Goal: Task Accomplishment & Management: Manage account settings

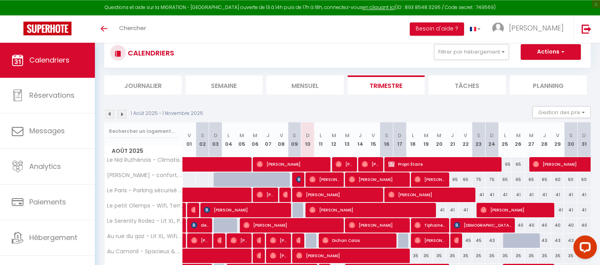
scroll to position [30, 0]
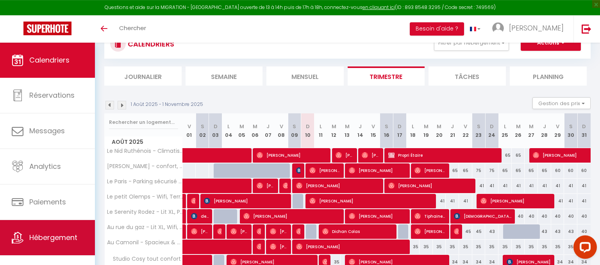
click at [69, 231] on link "Hébergement" at bounding box center [47, 237] width 95 height 35
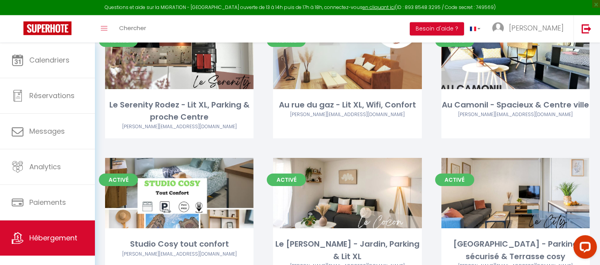
scroll to position [182, 0]
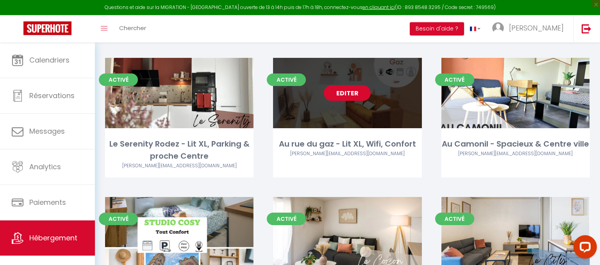
click at [346, 98] on link "Editer" at bounding box center [347, 93] width 47 height 16
select select "3"
select select "2"
select select "1"
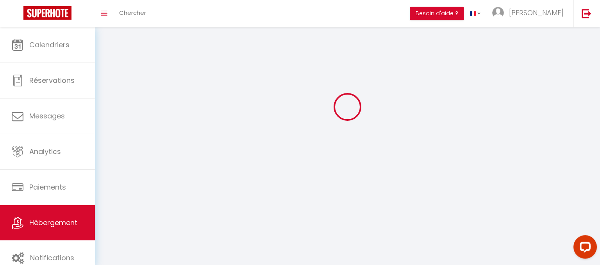
select select
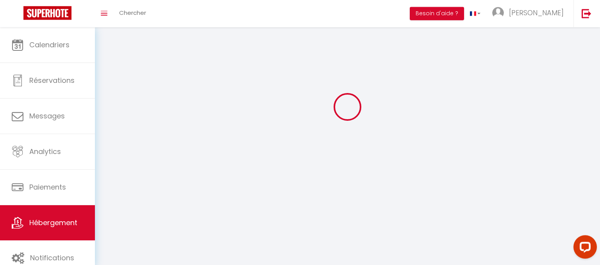
select select
checkbox input "false"
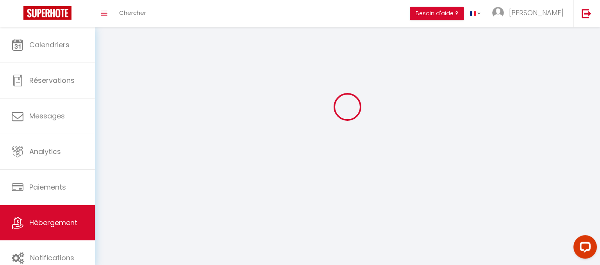
select select
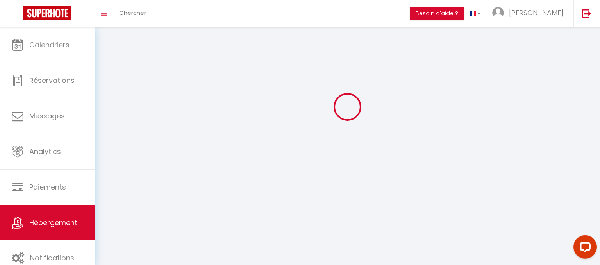
select select
checkbox input "false"
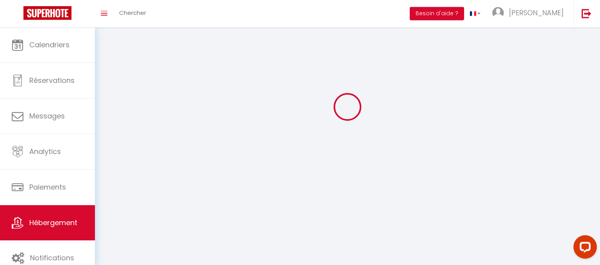
checkbox input "false"
select select
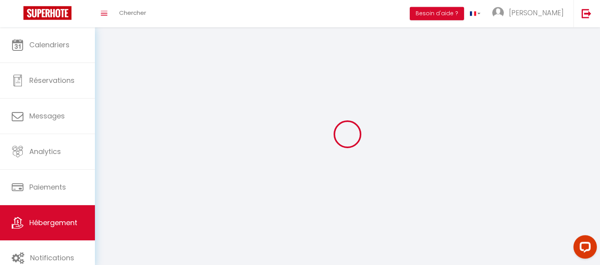
select select
checkbox input "false"
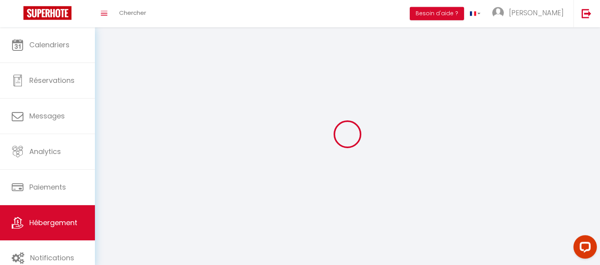
checkbox input "false"
select select
select select "1"
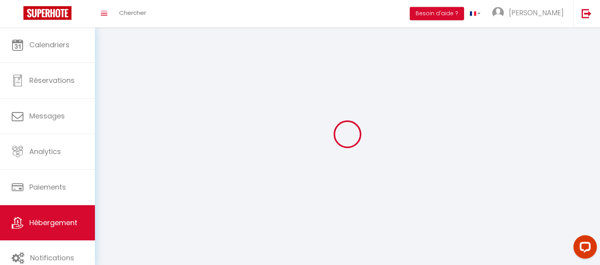
select select
select select "28"
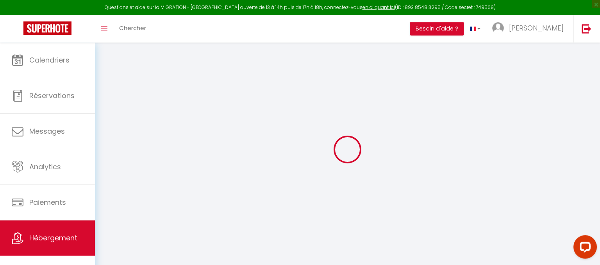
select select
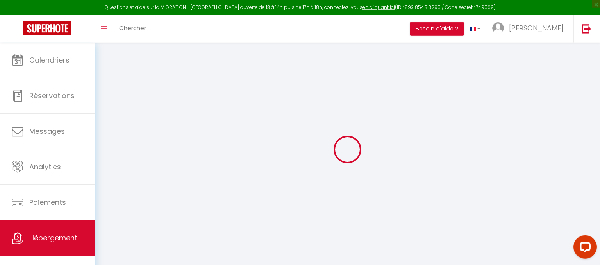
select select
checkbox input "false"
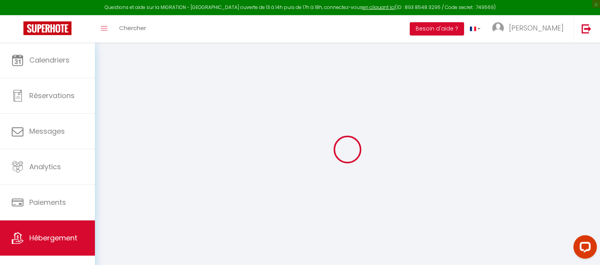
select select
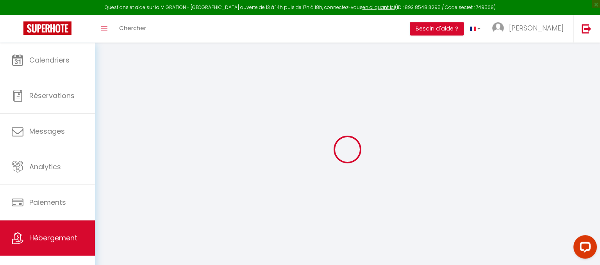
select select
checkbox input "false"
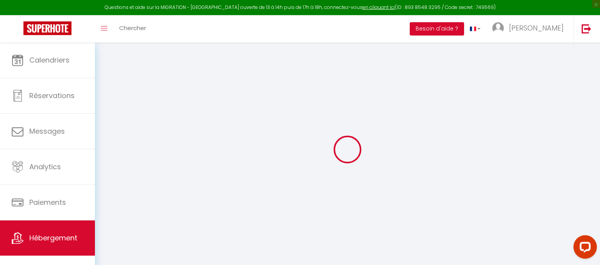
checkbox input "false"
select select
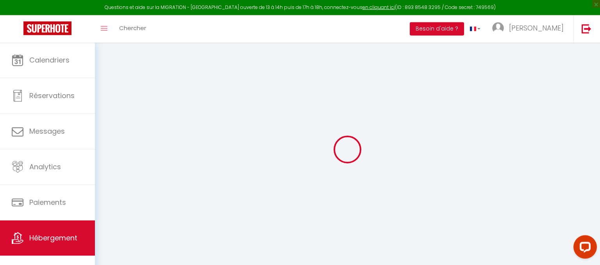
select select
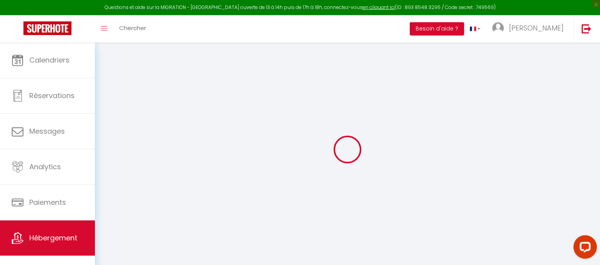
checkbox input "false"
select select
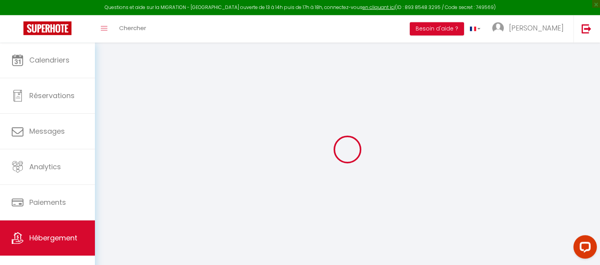
select select
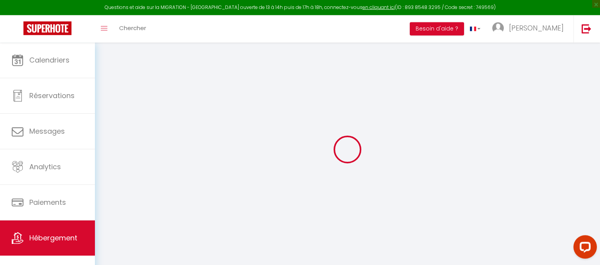
select select
checkbox input "false"
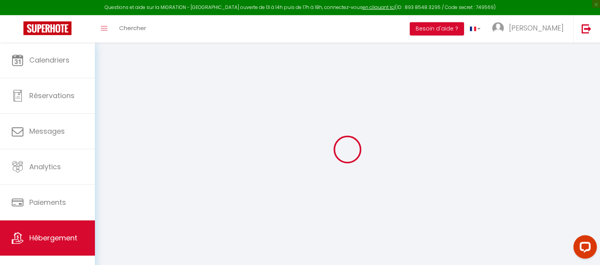
checkbox input "false"
select select
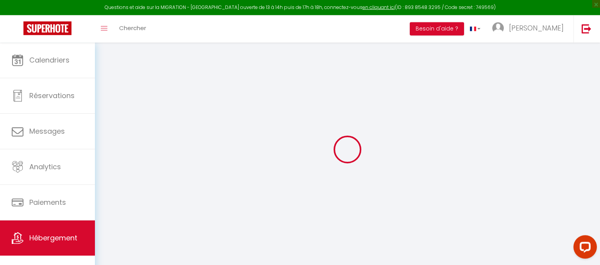
select select
checkbox input "false"
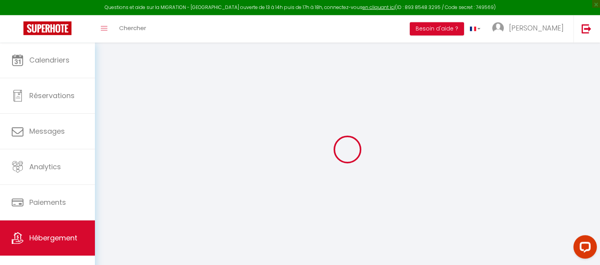
checkbox input "false"
select select
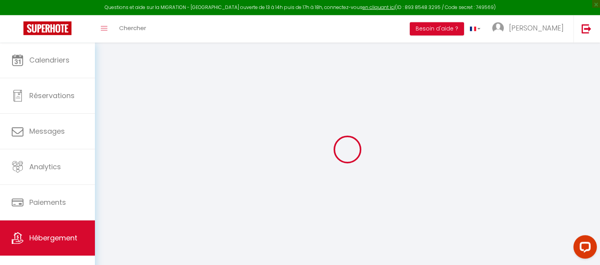
type input "Au rue du gaz - Lit XL, Wifi, Confort"
type input "Adolie"
type input "Dugas"
type input "45"
type input "30"
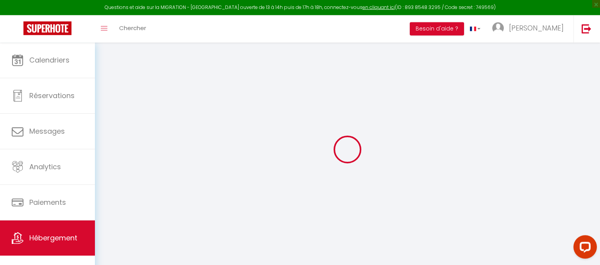
type input "4"
type input "0"
type input "250"
select select
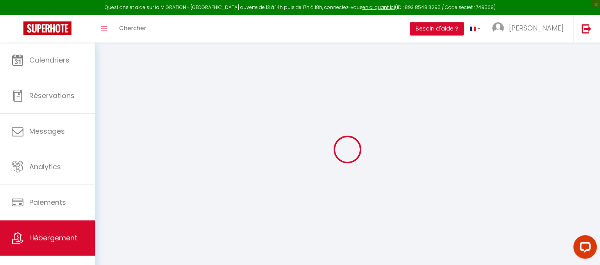
select select
type input "3 Rue du Gaz"
type input "12000"
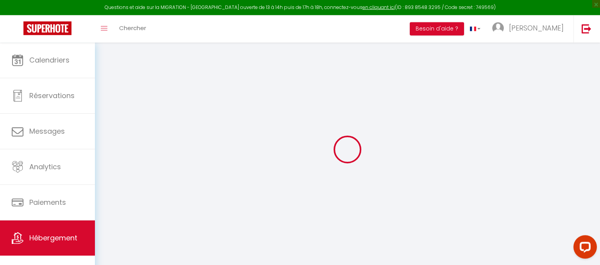
type input "Rodez"
type input "[EMAIL_ADDRESS][DOMAIN_NAME]"
select select "10686"
checkbox input "false"
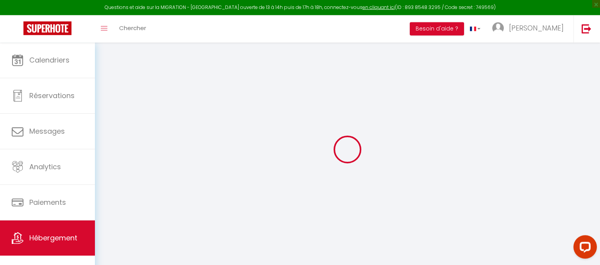
checkbox input "false"
radio input "true"
type input "0"
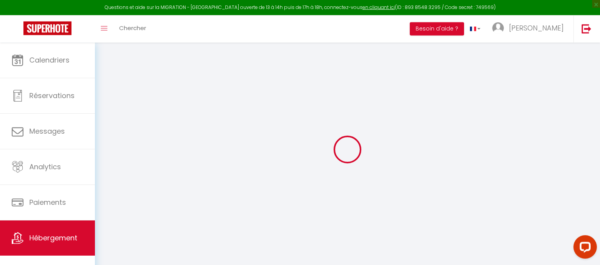
type input "0"
select select
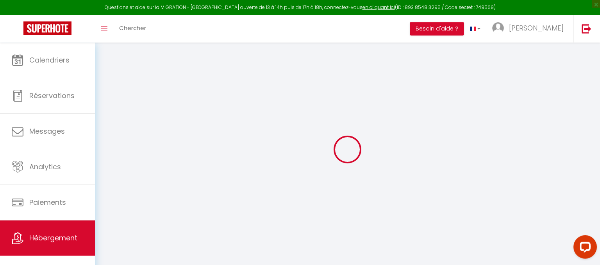
select select
checkbox input "false"
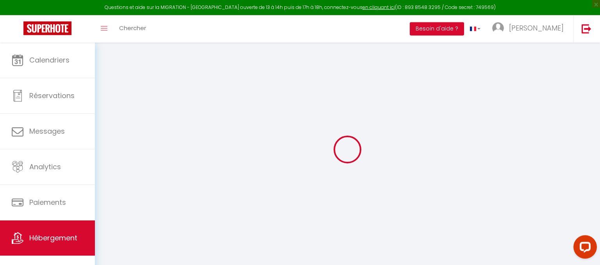
select select "35152"
select select
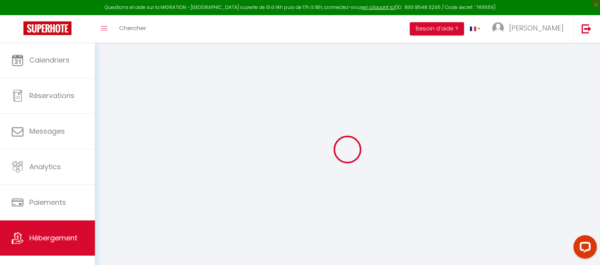
select select
checkbox input "false"
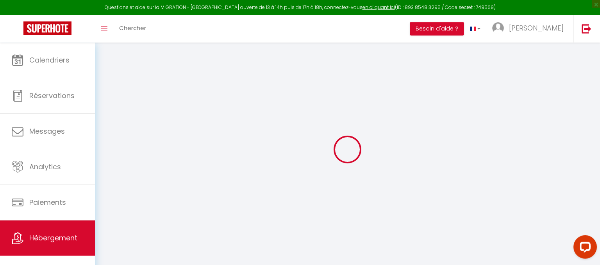
checkbox input "false"
select select "17:00"
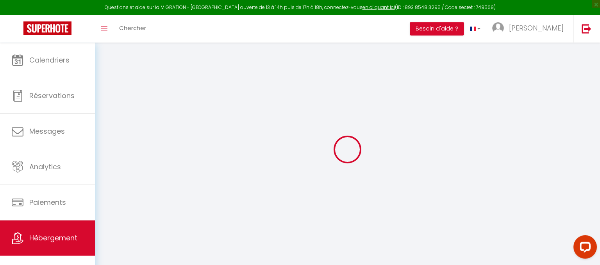
select select
select select "10:00"
select select "30"
select select "120"
select select
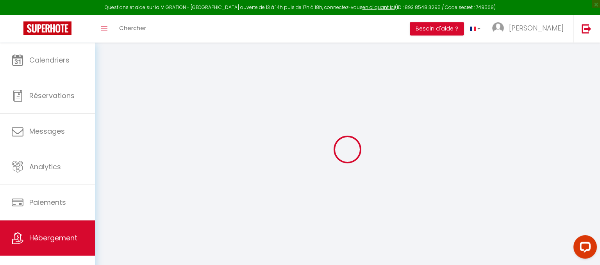
checkbox input "false"
select select
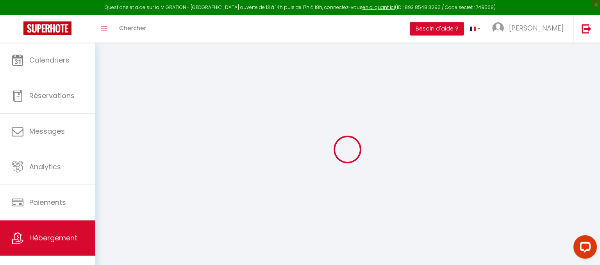
checkbox input "false"
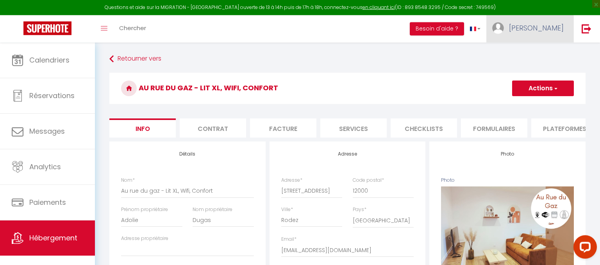
click at [552, 30] on span "[PERSON_NAME]" at bounding box center [536, 28] width 55 height 10
click at [543, 54] on link "Paramètres" at bounding box center [542, 54] width 58 height 13
select select "28"
select select "fr"
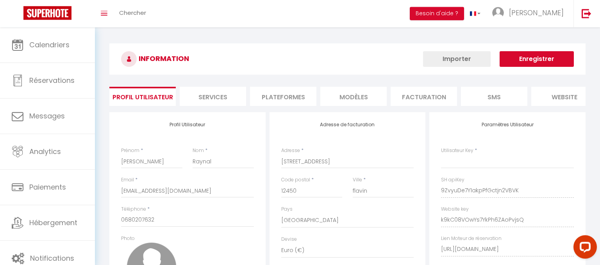
select select "fr"
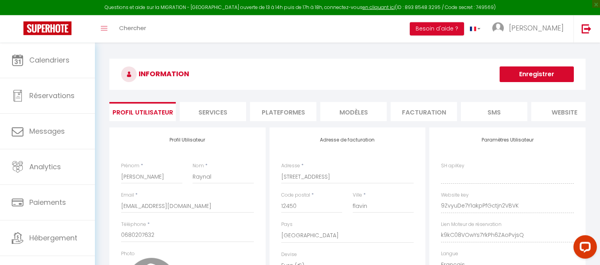
type input "9ZvyuDe7Y1akpPfGctjn2VBVK"
type input "k9kC08VOwYs7YkPh6ZAoPvjsQ"
type input "https://app.superhote.com/#/get-available-rentals/k9kC08VOwYs7YkPh6ZAoPvjsQ"
click at [231, 115] on li "Services" at bounding box center [213, 111] width 66 height 19
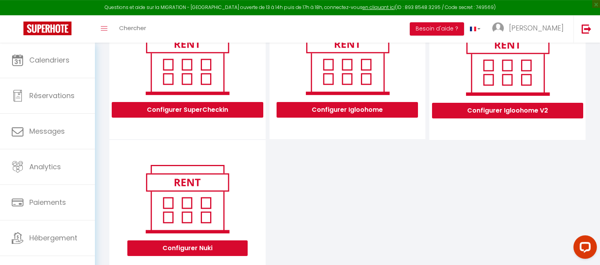
scroll to position [271, 0]
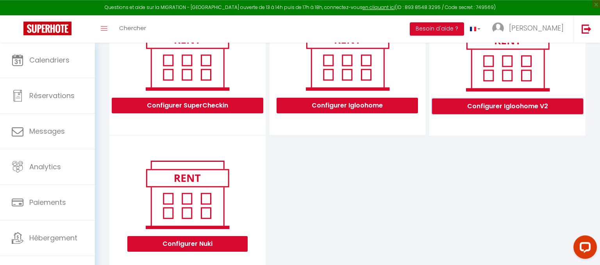
click at [524, 108] on button "Configurer Igloohome V2" at bounding box center [507, 106] width 151 height 16
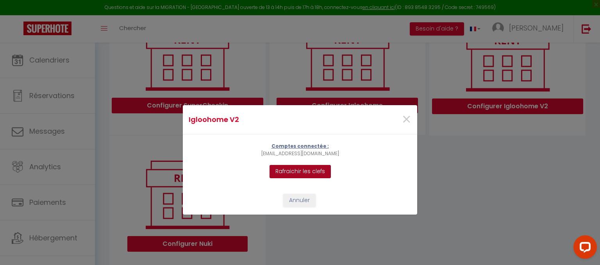
click at [304, 172] on button "Rafraichir les clefs" at bounding box center [299, 171] width 61 height 13
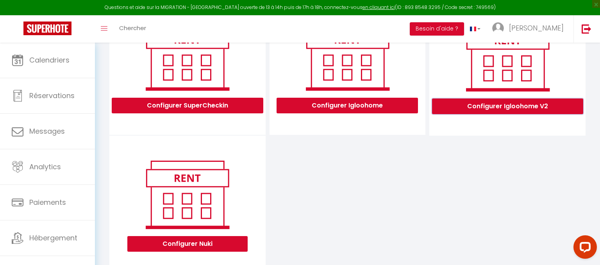
click at [529, 110] on button "Configurer Igloohome V2" at bounding box center [507, 106] width 151 height 16
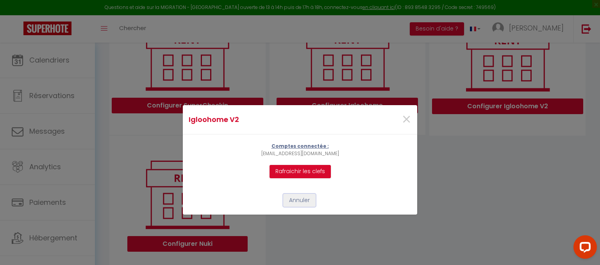
click at [307, 205] on button "Annuler" at bounding box center [299, 200] width 32 height 13
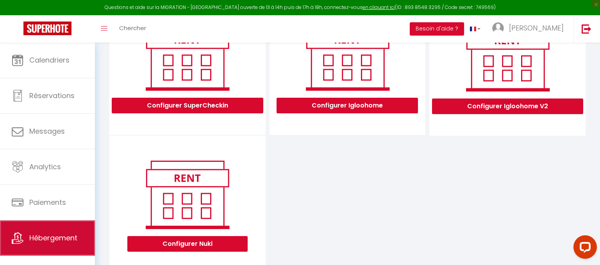
click at [43, 240] on span "Hébergement" at bounding box center [53, 238] width 48 height 10
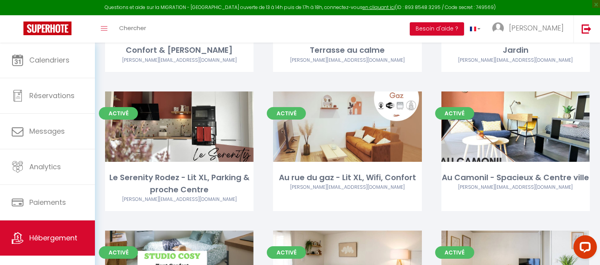
scroll to position [161, 0]
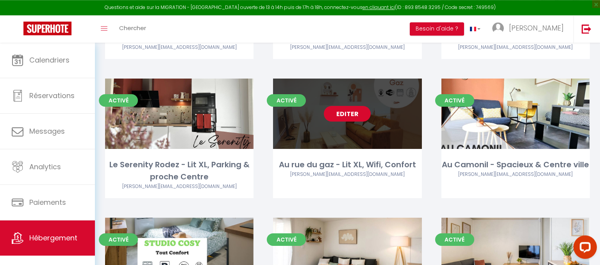
click at [340, 119] on link "Editer" at bounding box center [347, 114] width 47 height 16
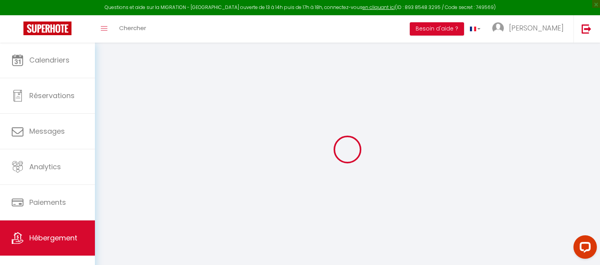
select select "35152"
checkbox input "false"
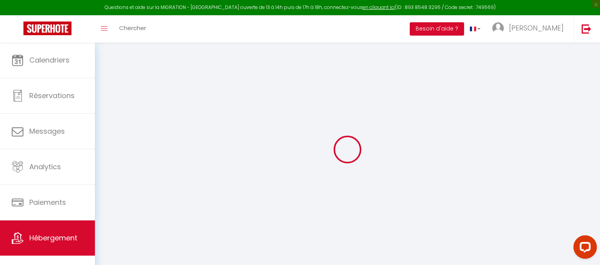
checkbox input "false"
select select "17:00"
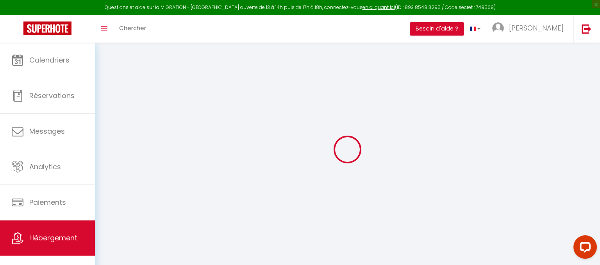
select select
select select "10:00"
select select "30"
select select "120"
select select
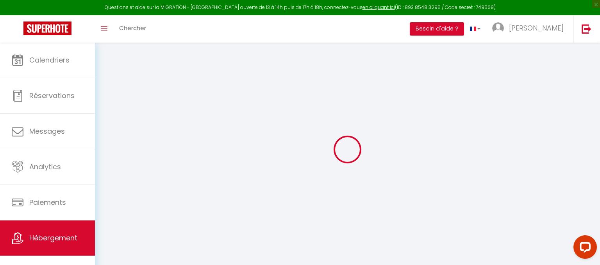
checkbox input "false"
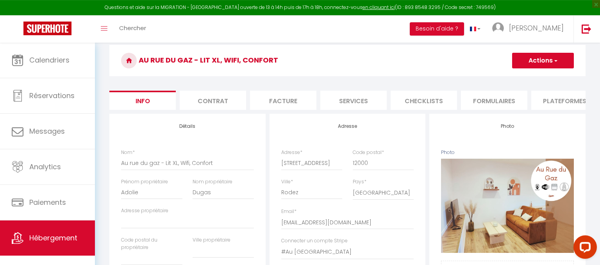
scroll to position [28, 0]
click at [352, 98] on li "Services" at bounding box center [353, 99] width 66 height 19
checkbox input "true"
checkbox input "false"
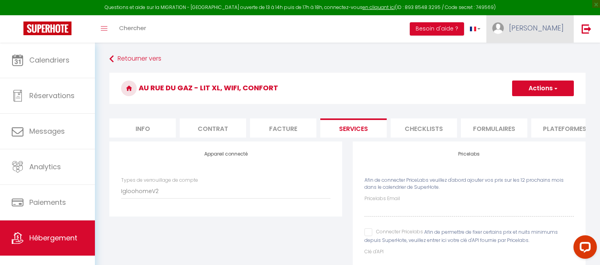
click at [568, 23] on link "[PERSON_NAME]" at bounding box center [529, 28] width 87 height 27
click at [552, 53] on link "Paramètres" at bounding box center [542, 54] width 58 height 13
select select "fr"
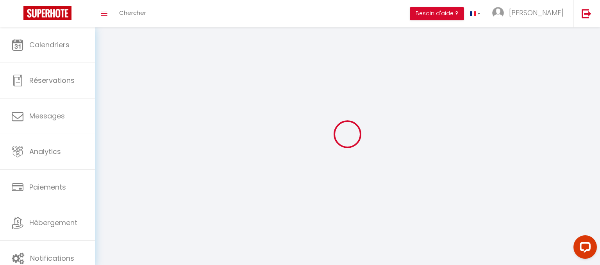
select select
type input "[PERSON_NAME]"
type input "Raynal"
type input "0680207632"
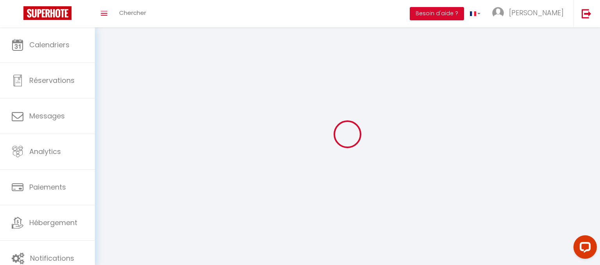
type input "20 impasse des fleurs"
type input "12450"
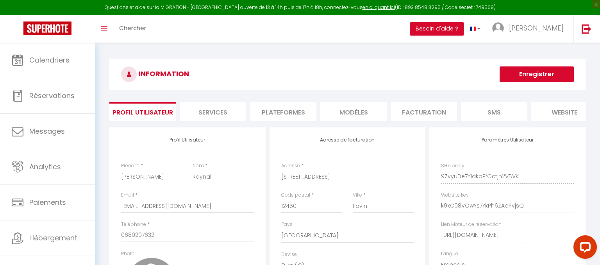
click at [223, 114] on li "Services" at bounding box center [213, 111] width 66 height 19
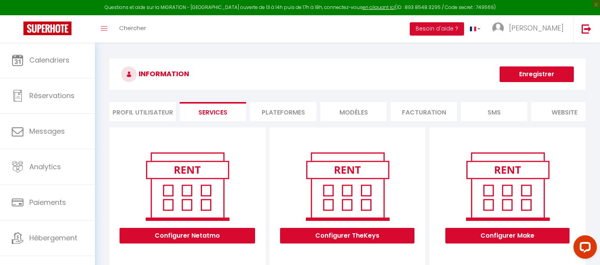
click at [158, 108] on li "Profil Utilisateur" at bounding box center [142, 111] width 66 height 19
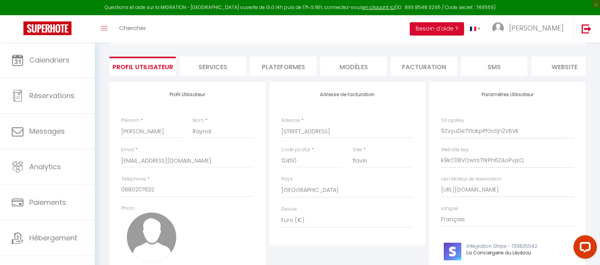
scroll to position [43, 0]
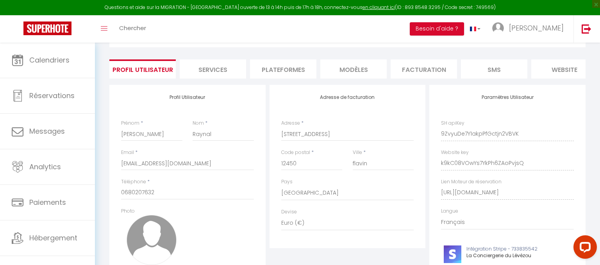
click at [233, 68] on li "Services" at bounding box center [213, 68] width 66 height 19
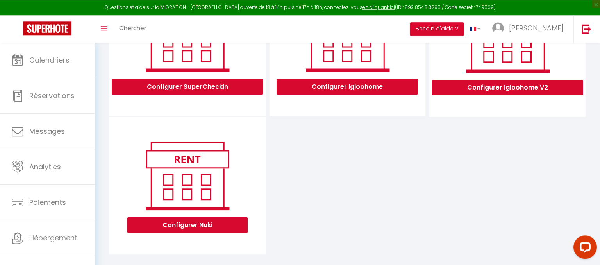
scroll to position [292, 0]
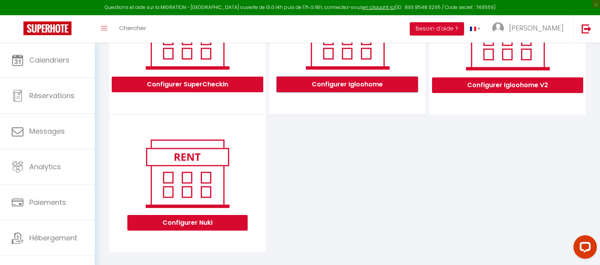
click at [344, 84] on button "Configurer Igloohome" at bounding box center [346, 85] width 141 height 16
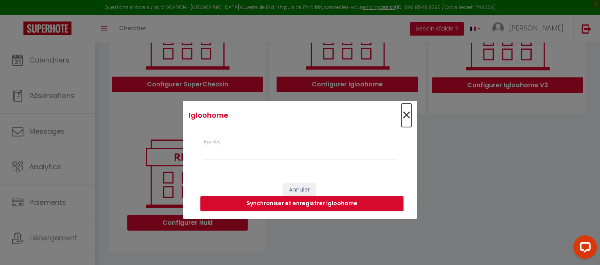
click at [404, 118] on span "×" at bounding box center [406, 114] width 10 height 23
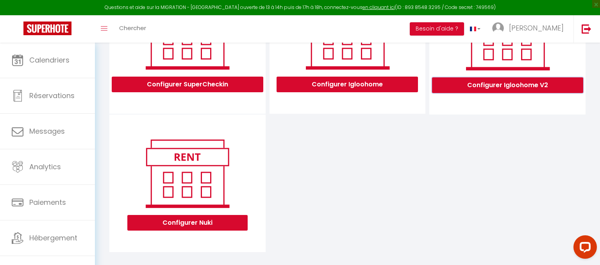
click at [486, 87] on button "Configurer Igloohome V2" at bounding box center [507, 85] width 151 height 16
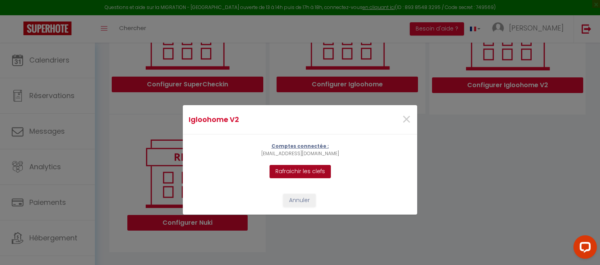
click at [312, 172] on button "Rafraichir les clefs" at bounding box center [299, 171] width 61 height 13
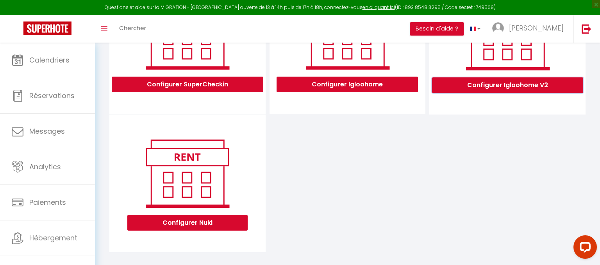
click at [507, 87] on button "Configurer Igloohome V2" at bounding box center [507, 85] width 151 height 16
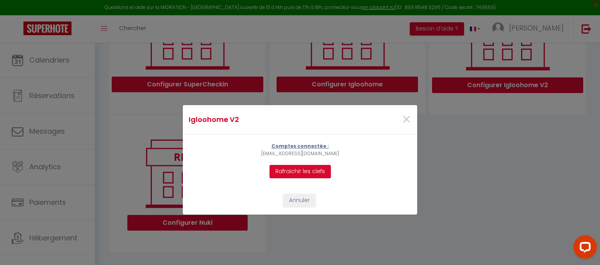
drag, startPoint x: 324, startPoint y: 151, endPoint x: 291, endPoint y: 149, distance: 33.6
click at [291, 149] on div "Comptes connectée : dugasadolie@yahoo.fr Rafraichir les clefs" at bounding box center [300, 160] width 88 height 36
click at [374, 156] on div "Comptes connectée : dugasadolie@yahoo.fr Rafraichir les clefs" at bounding box center [300, 160] width 234 height 52
click at [409, 116] on span "×" at bounding box center [406, 119] width 10 height 23
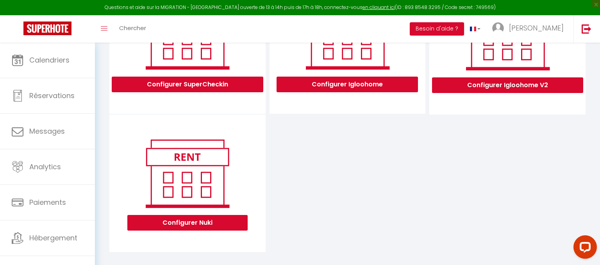
click at [480, 93] on div "Configurer Igloohome V2" at bounding box center [507, 51] width 143 height 106
click at [480, 90] on button "Configurer Igloohome V2" at bounding box center [507, 85] width 151 height 16
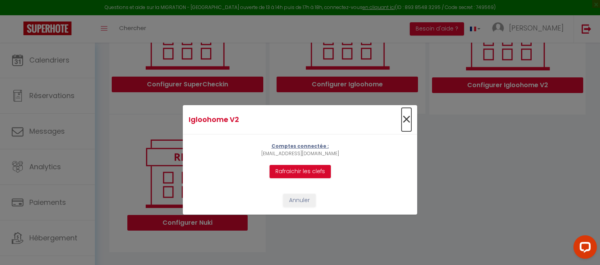
click at [407, 123] on span "×" at bounding box center [406, 119] width 10 height 23
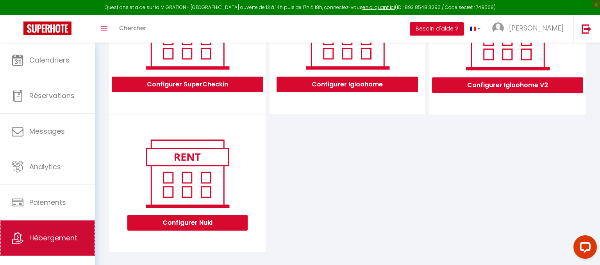
click at [43, 228] on link "Hébergement" at bounding box center [47, 237] width 95 height 35
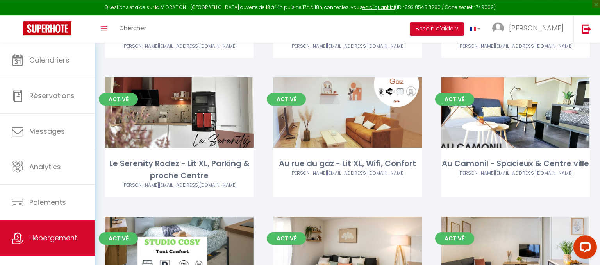
scroll to position [166, 0]
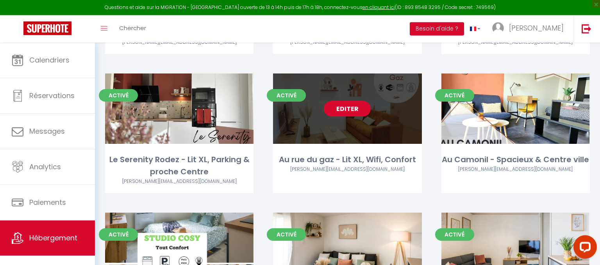
click at [353, 110] on link "Editer" at bounding box center [347, 109] width 47 height 16
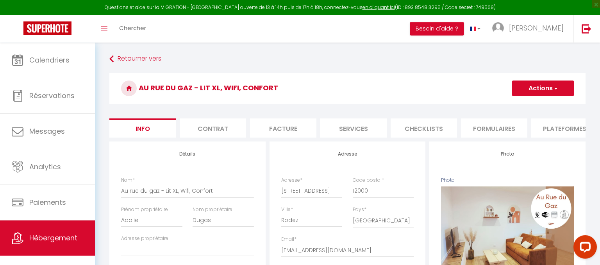
click at [341, 128] on li "Services" at bounding box center [353, 127] width 66 height 19
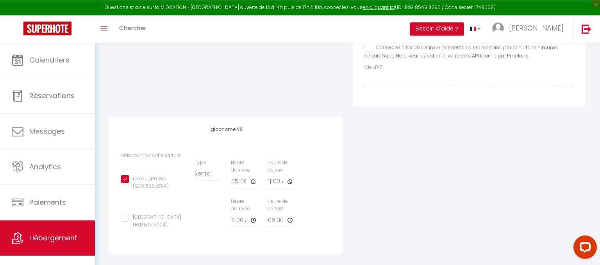
scroll to position [193, 0]
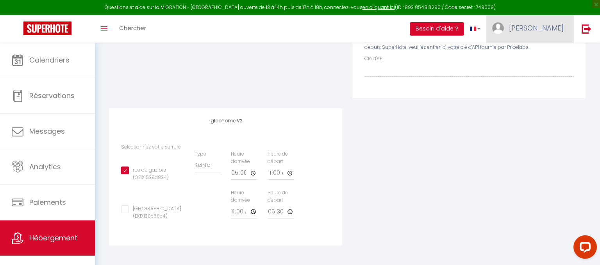
click at [558, 30] on span "[PERSON_NAME]" at bounding box center [536, 28] width 55 height 10
click at [538, 53] on link "Paramètres" at bounding box center [542, 54] width 58 height 13
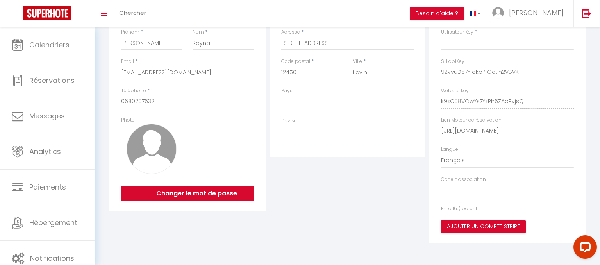
scroll to position [34, 0]
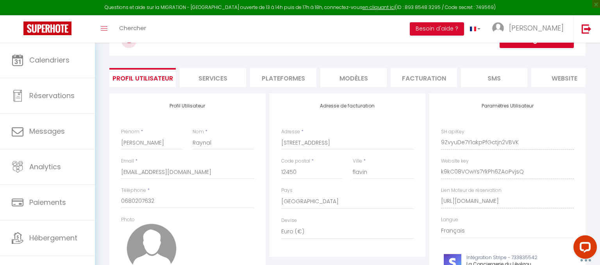
click at [231, 71] on li "Services" at bounding box center [213, 77] width 66 height 19
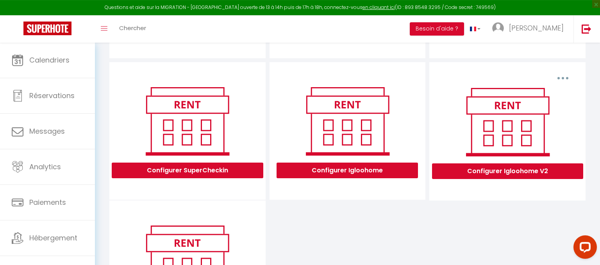
scroll to position [209, 0]
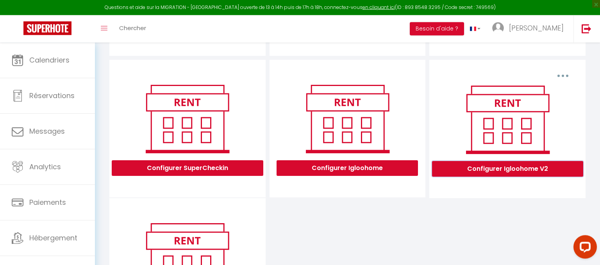
click at [534, 173] on button "Configurer Igloohome V2" at bounding box center [507, 169] width 151 height 16
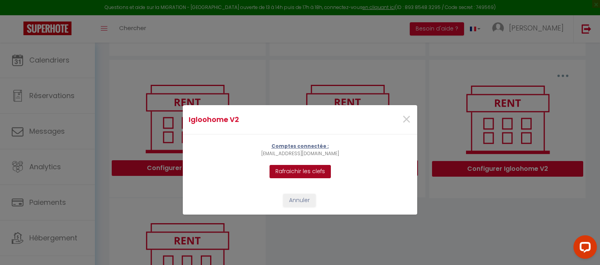
click at [306, 171] on button "Rafraichir les clefs" at bounding box center [299, 171] width 61 height 13
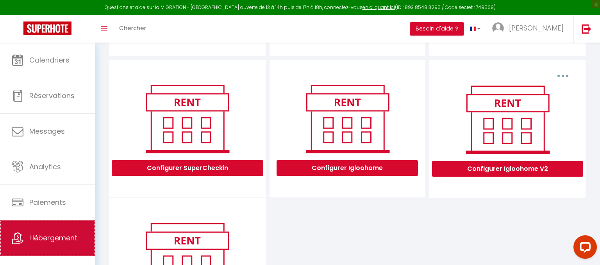
click at [74, 231] on link "Hébergement" at bounding box center [47, 237] width 95 height 35
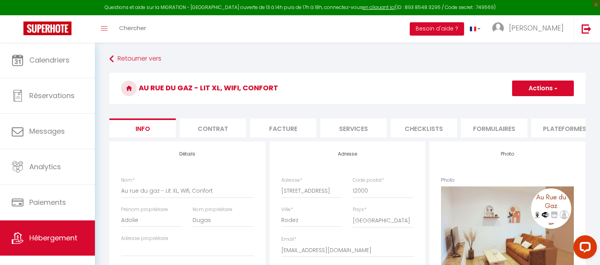
click at [357, 128] on li "Services" at bounding box center [353, 127] width 66 height 19
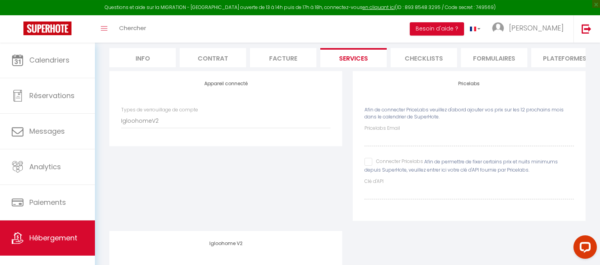
scroll to position [54, 0]
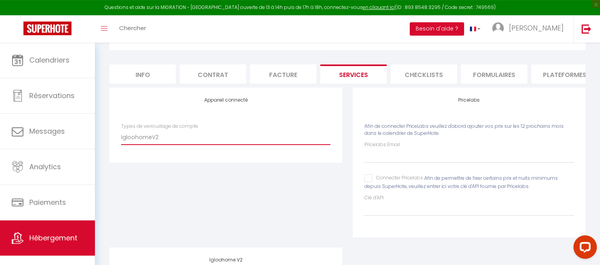
click at [121, 130] on select "IgloohomeV2" at bounding box center [225, 137] width 209 height 15
click option at bounding box center [0, 0] width 0 height 0
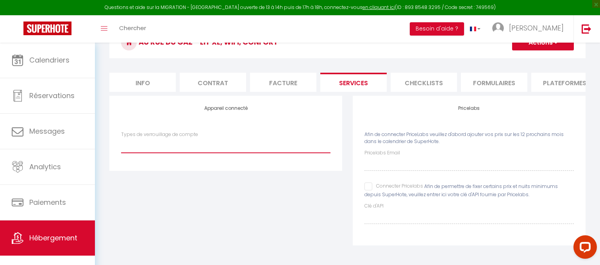
click at [121, 138] on select "IgloohomeV2" at bounding box center [225, 145] width 209 height 15
click option "IgloohomeV2" at bounding box center [0, 0] width 0 height 0
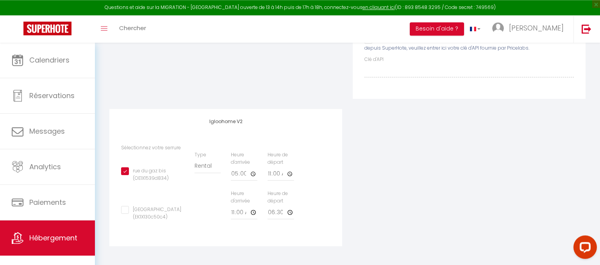
scroll to position [193, 0]
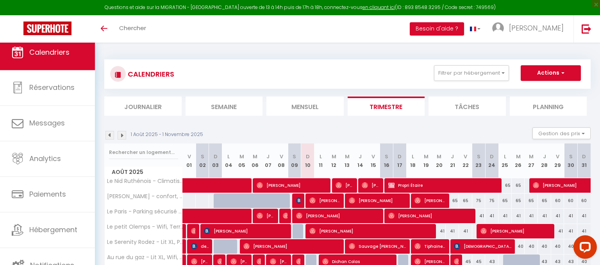
scroll to position [11, 0]
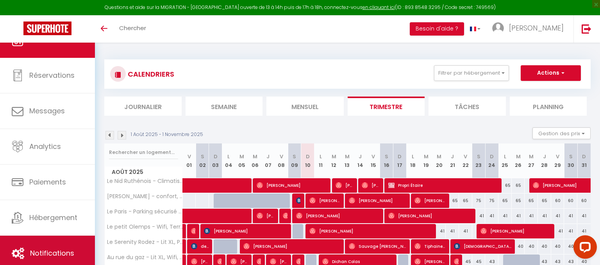
click at [55, 262] on link "Notifications" at bounding box center [47, 252] width 95 height 35
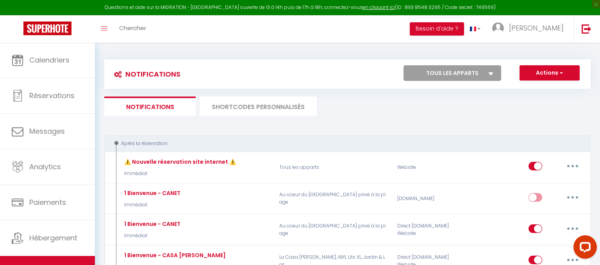
click at [272, 115] on li "SHORTCODES PERSONNALISÉS" at bounding box center [257, 105] width 117 height 19
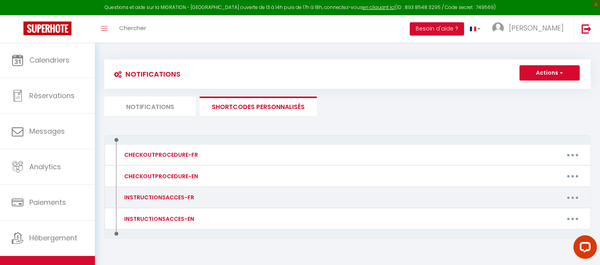
click at [576, 194] on button "button" at bounding box center [572, 197] width 22 height 12
click at [549, 215] on link "Editer" at bounding box center [552, 214] width 58 height 13
type input "INSTRUCTIONSACCES-FR"
type textarea "Votre séjour chez nous approche et voici quelques informations utiles."
type textarea "L'ipsumdolors ame conse 42 adi Elitsed Doeiusm t Incid, u'labore et dolo mag al…"
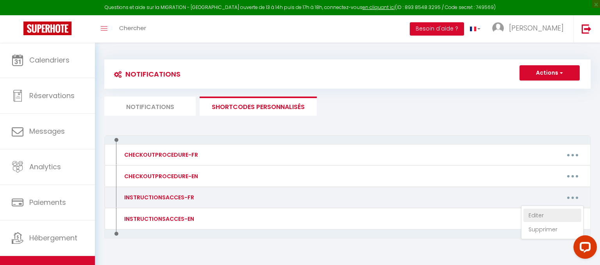
type textarea "L'ipsumdolors ame conse 51 Adipis el Seddo e Tempo, i'utlabo et dolo mag al eni…"
type textarea "L'appartement est situé [STREET_ADDRESS]. Vous trouverez des places de stationn…"
type textarea "L'appartement est situé dans la résidence [GEOGRAPHIC_DATA], Bâtiment A, côte d…"
type textarea "L'ipsumdolors ame conse 7 adi el Sed d Eiusm. Temp incidid utlab etdolorem ali …"
type textarea "L'ipsumdolors ame conse 41 adi Elitsed d Eiusm. Te inc utlab et dol ma aliquaen…"
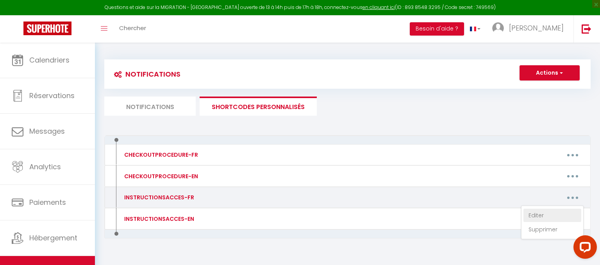
type textarea "L'ipsumdolors ame conse 5 adi eli Seddoe t Incid, Utlabore 5. Et dol ma ali en …"
type textarea "L'ipsumdolors ame conse 95 adi Elitsed Doeiusm t Incid, u'labore et dolo mag al…"
type textarea "⚠️ LOREMIPSUMDO SITAMETCONS ADIP ELITS DOEIUSM, T INCI U'laboreetdol mag aliqu …"
type textarea "L'appartement est situé [STREET_ADDRESS]. Nous préférons vous prévenir que les …"
type textarea "Lo ipsumd sit ametco 36 adi el Seddoeiu t Incid, u'labore et dolo mag al enimad…"
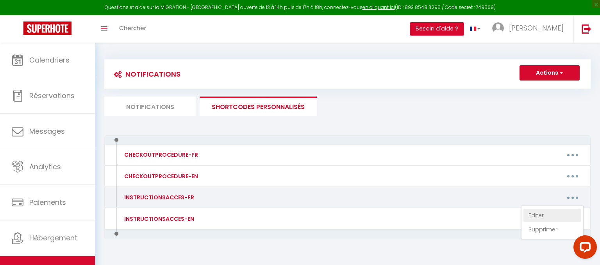
type textarea "Lo ipsumd sit ametco 98 adipis eli Seddoeius 97586 Temporin, u 7lab et Dolorema…"
type textarea "Lo ipsumd sit ametco 64 adipi elitseddoe te i'Utlabor etdo ma aliquae ad Minimv…"
type textarea "Lo ipsumd sit ametco adi el seddoei te Incidid utl e dolorem 1al en adminim ve …"
type textarea "Lo ipsumd sit ametco 14 adi el se doei 27283 Tem. Inci utlaboree dol magnaa en …"
type textarea "Lo ipsumd sit ametco ad 26 Eli Seddoeiu t Incidi Utlab. Etdo magna al enimadmin…"
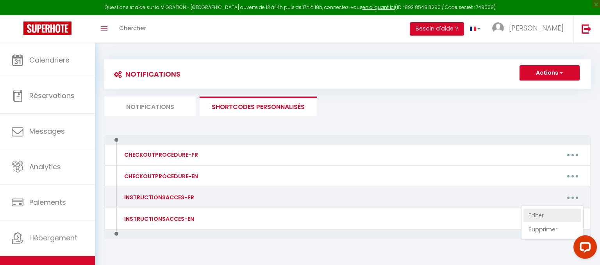
type textarea "Lo ipsumd sit ametco 074 adipi el seddo 15943 Eius t'Incidid. Utla etdol ma ali…"
type textarea "L'ipsumdolors ame conse ad elitsed doeiusmo Tempor i 12412 Utlab Etdolo m'Ali (…"
type textarea "L'ipsumdolors ame conse ad elitsed doeiusmo Tempor i 80459 Utlab Etdolo m'Ali (…"
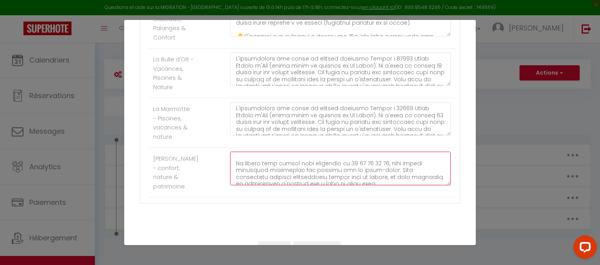
scroll to position [112, 0]
click at [349, 162] on textarea at bounding box center [340, 168] width 221 height 34
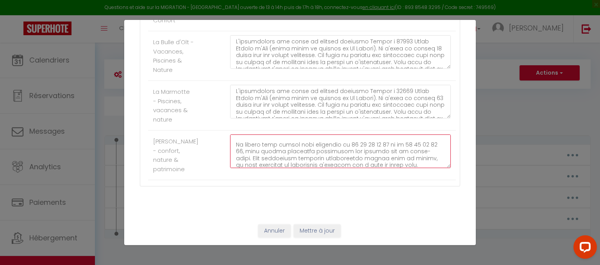
type textarea "Lo ipsumd sit ametco 61 adi Eli Seddo ei tempo in utlabor et Dolorema (35402). …"
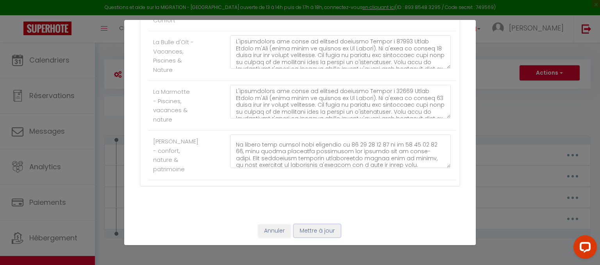
click at [330, 229] on button "Mettre à jour" at bounding box center [317, 230] width 47 height 13
